Goal: Information Seeking & Learning: Check status

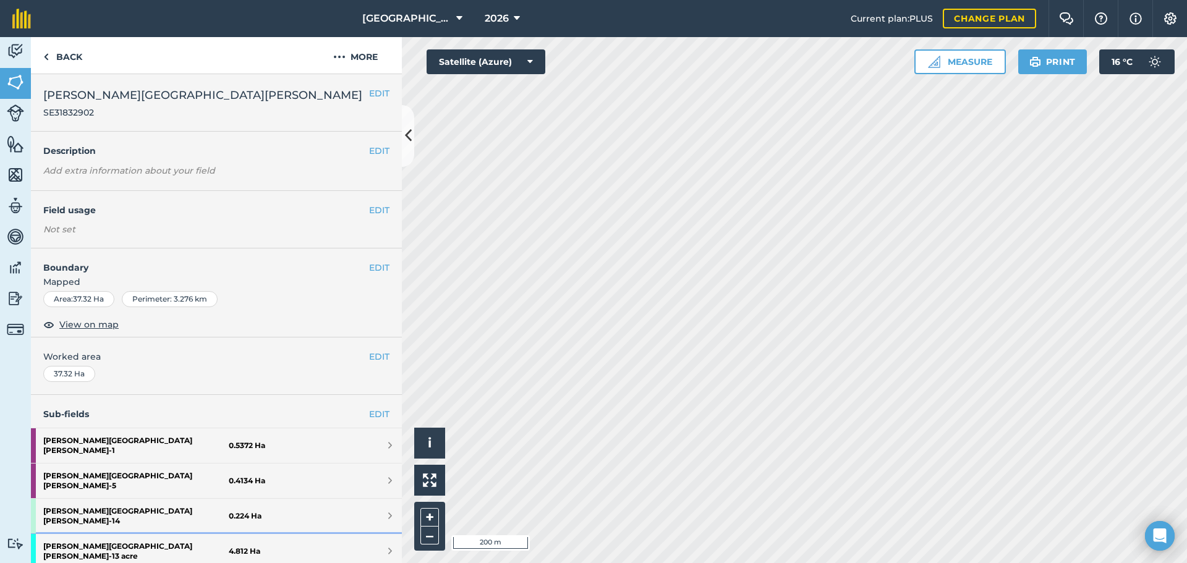
click at [88, 534] on strong "[PERSON_NAME][GEOGRAPHIC_DATA][PERSON_NAME] - 13 acre" at bounding box center [135, 551] width 185 height 35
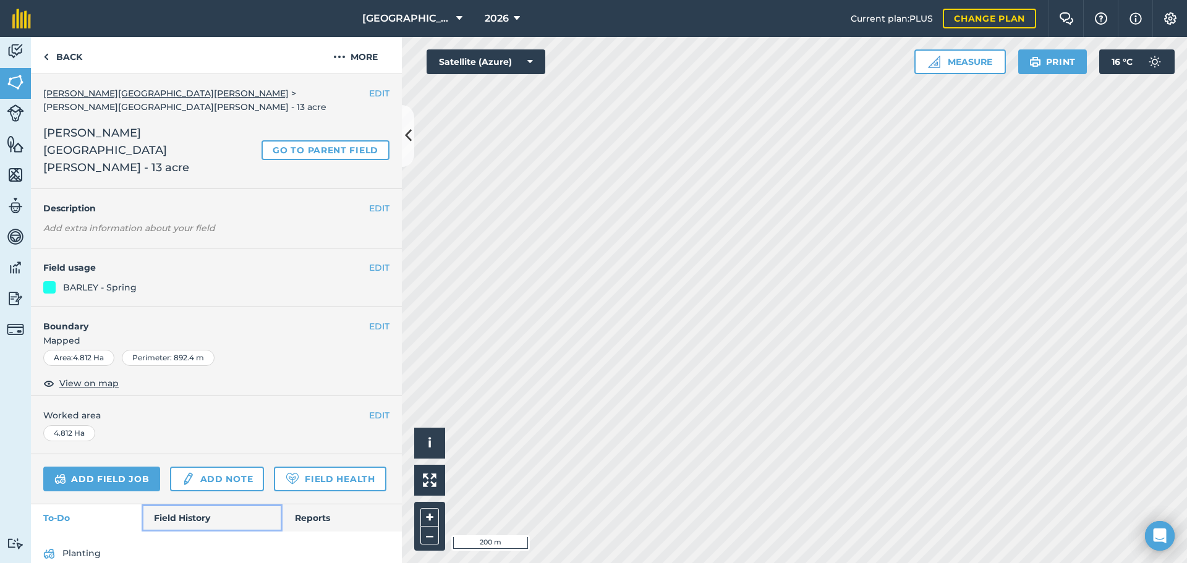
click at [169, 504] on link "Field History" at bounding box center [212, 517] width 140 height 27
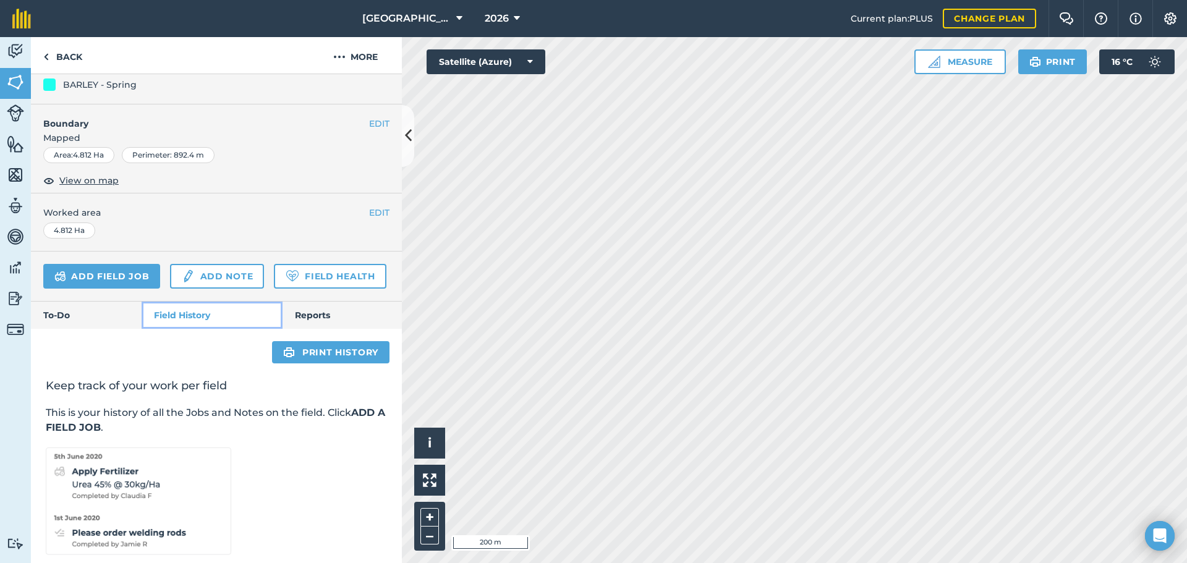
scroll to position [210, 0]
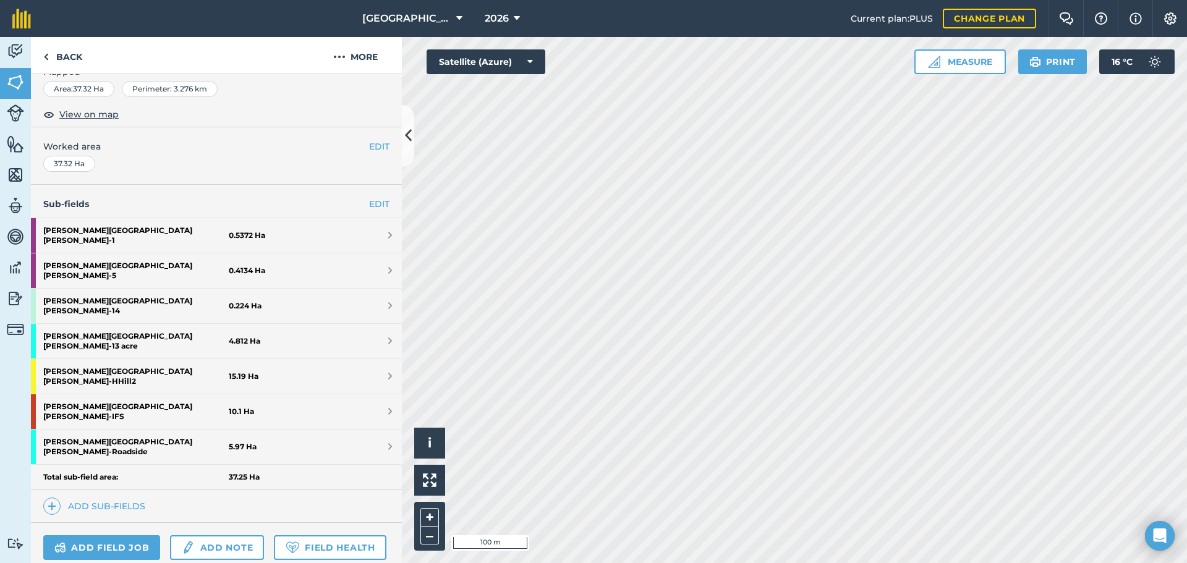
scroll to position [197, 0]
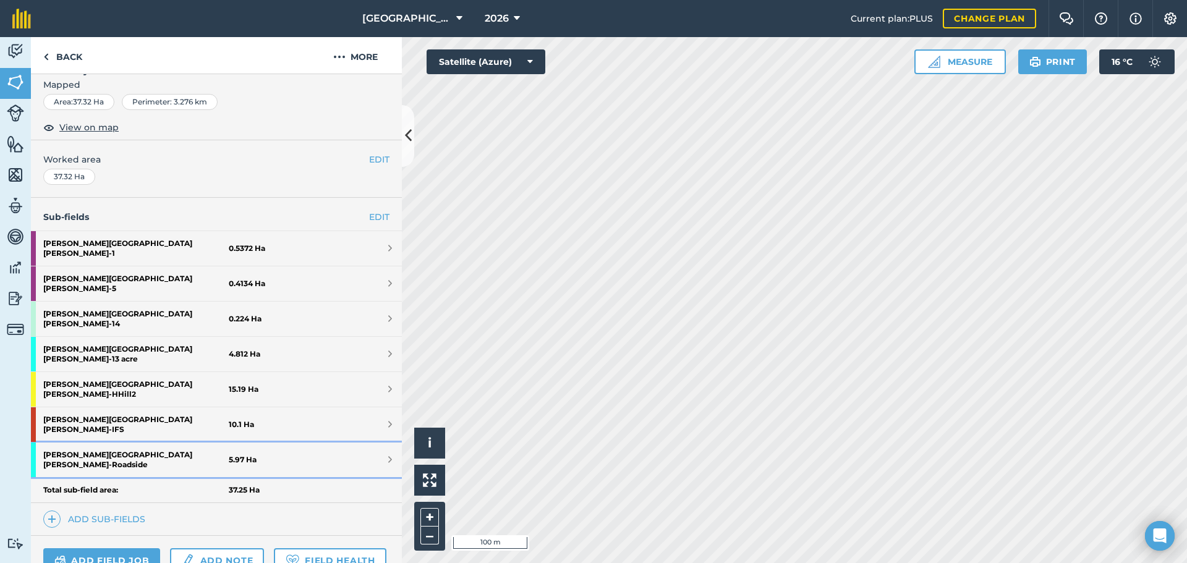
click at [112, 443] on strong "[PERSON_NAME][GEOGRAPHIC_DATA][PERSON_NAME] - [GEOGRAPHIC_DATA]" at bounding box center [135, 460] width 185 height 35
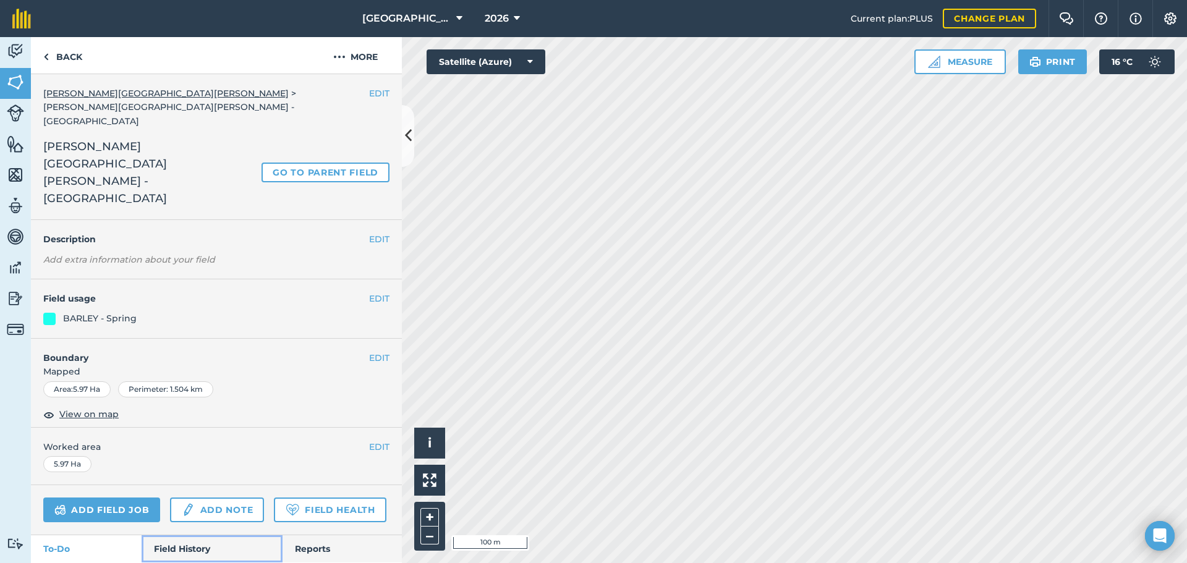
click at [192, 535] on link "Field History" at bounding box center [212, 548] width 140 height 27
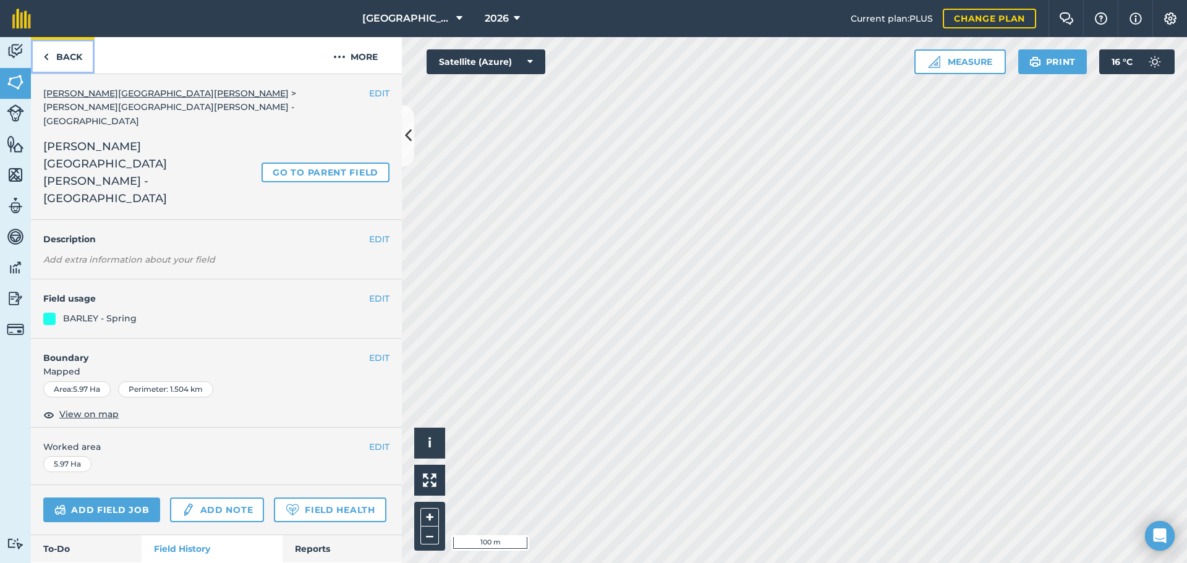
click at [60, 49] on link "Back" at bounding box center [63, 55] width 64 height 36
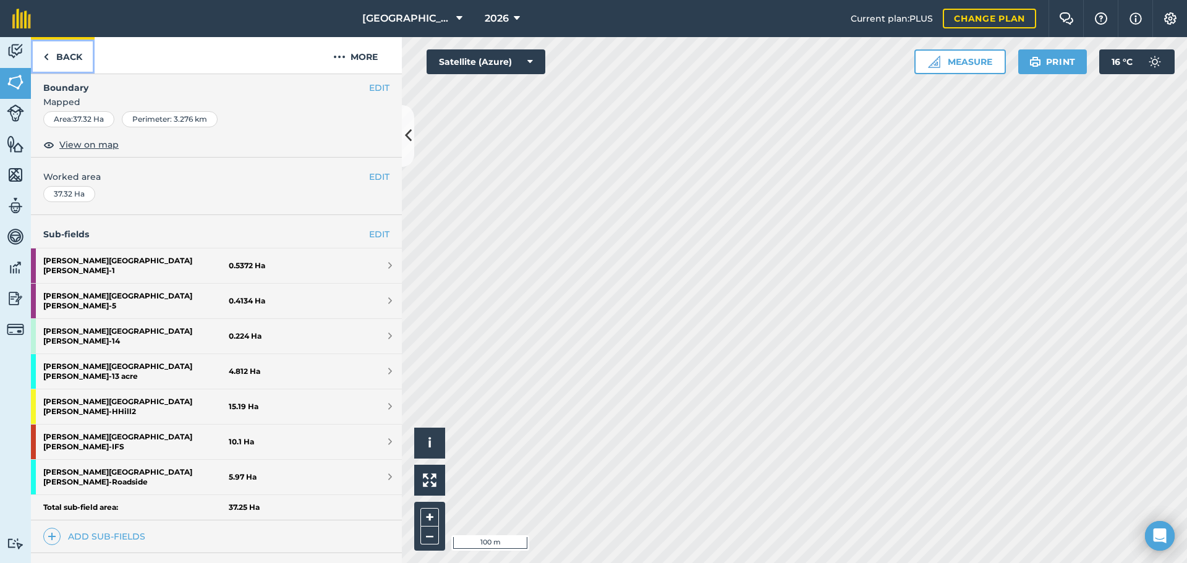
scroll to position [185, 0]
